Goal: Information Seeking & Learning: Learn about a topic

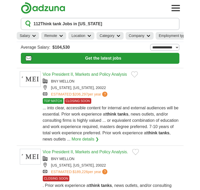
scroll to position [3, 0]
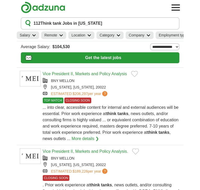
click at [0, 0] on input "********" at bounding box center [0, 0] width 0 height 0
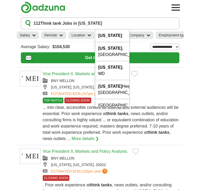
click at [0, 0] on input "********" at bounding box center [0, 0] width 0 height 0
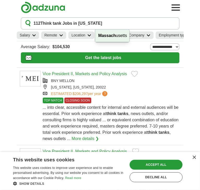
click at [116, 36] on div "Massach usetts" at bounding box center [112, 35] width 34 height 13
type input "**********"
click at [0, 0] on span "Search" at bounding box center [0, 0] width 0 height 0
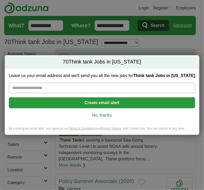
click at [101, 118] on link "No, thanks" at bounding box center [102, 116] width 178 height 6
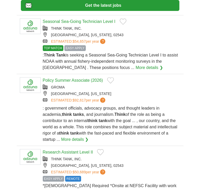
scroll to position [55, 0]
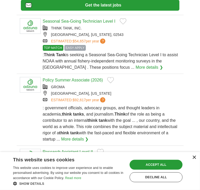
click at [194, 159] on div "×" at bounding box center [194, 158] width 4 height 4
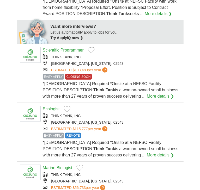
scroll to position [241, 0]
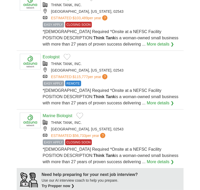
scroll to position [293, 0]
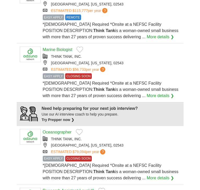
scroll to position [420, 0]
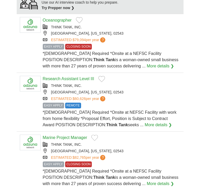
scroll to position [473, 0]
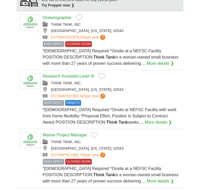
click at [70, 20] on link "Oceanographer" at bounding box center [57, 17] width 29 height 4
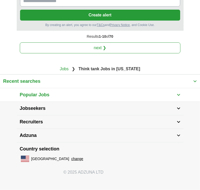
scroll to position [1007, 0]
click at [83, 53] on link "next ❯" at bounding box center [100, 48] width 161 height 11
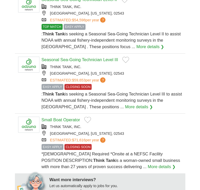
scroll to position [76, 0]
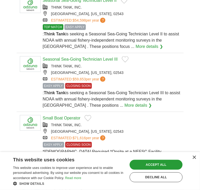
click at [195, 160] on div "×" at bounding box center [193, 158] width 7 height 4
click at [193, 157] on div "×" at bounding box center [194, 158] width 4 height 4
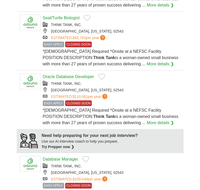
scroll to position [318, 0]
click at [80, 20] on link "Seal/Turtle Biologist" at bounding box center [61, 18] width 37 height 4
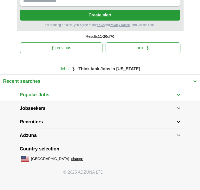
scroll to position [1055, 0]
click at [147, 53] on link "next ❯" at bounding box center [143, 48] width 75 height 11
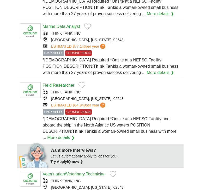
scroll to position [109, 0]
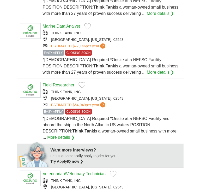
click at [80, 28] on link "Marine Data Analyst" at bounding box center [61, 26] width 37 height 4
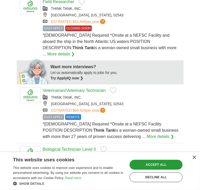
scroll to position [193, 0]
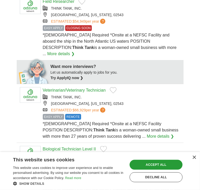
click at [75, 4] on link "Field Researcher" at bounding box center [59, 1] width 32 height 4
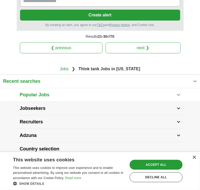
scroll to position [1125, 0]
